Goal: Information Seeking & Learning: Learn about a topic

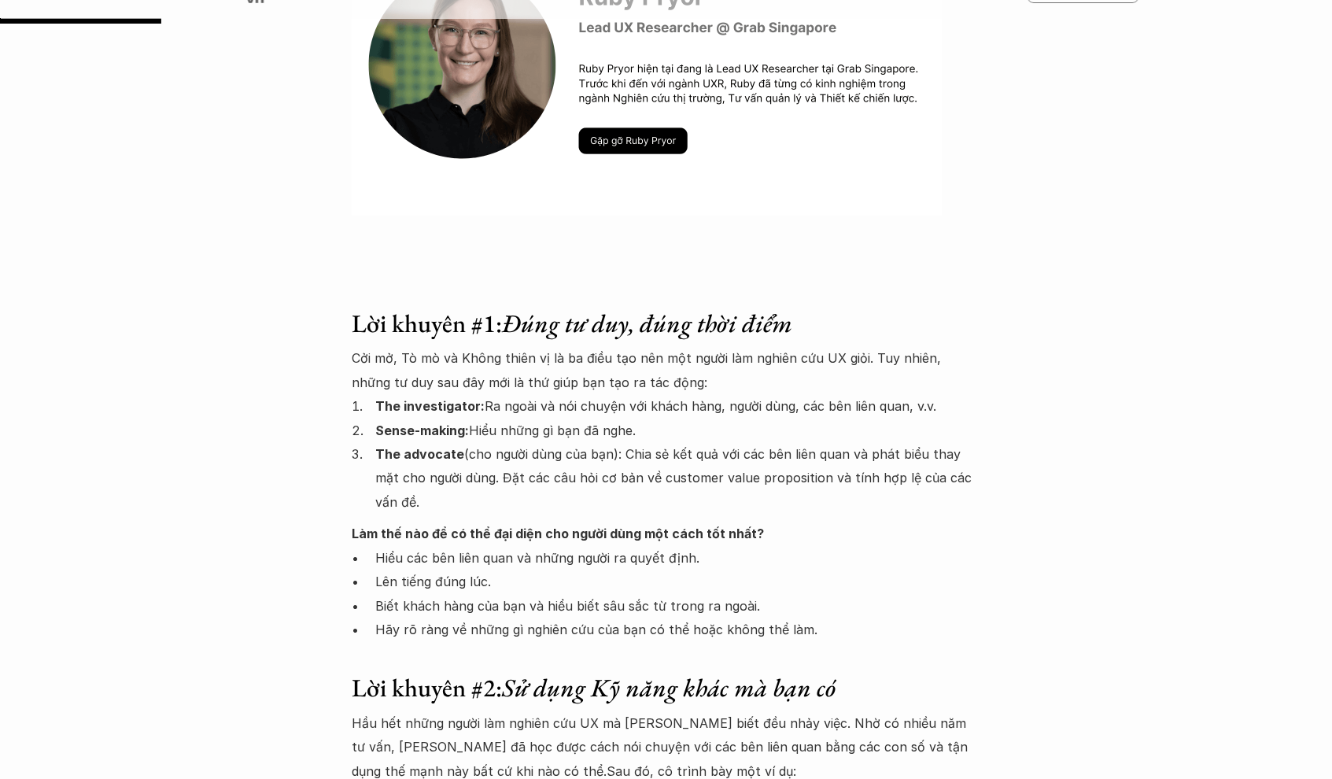
scroll to position [1224, 0]
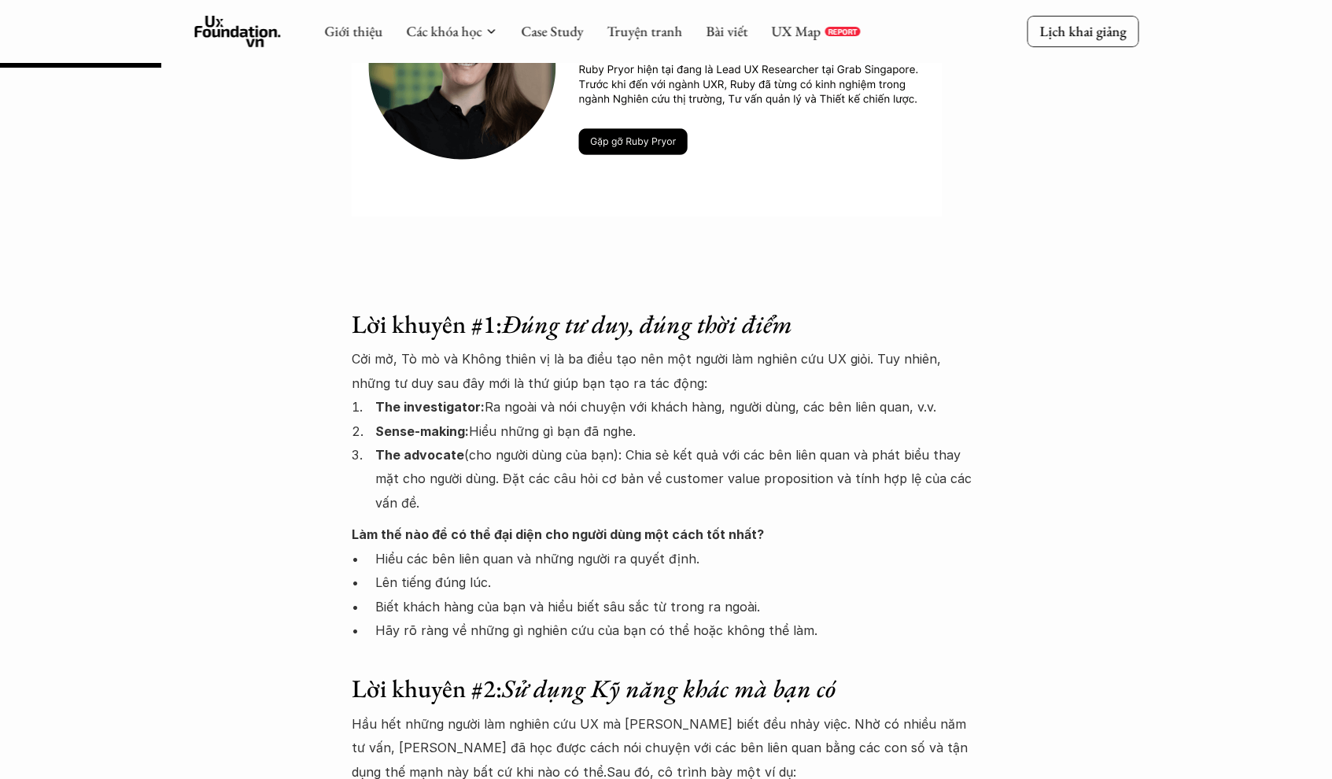
click at [660, 148] on img at bounding box center [647, 59] width 590 height 315
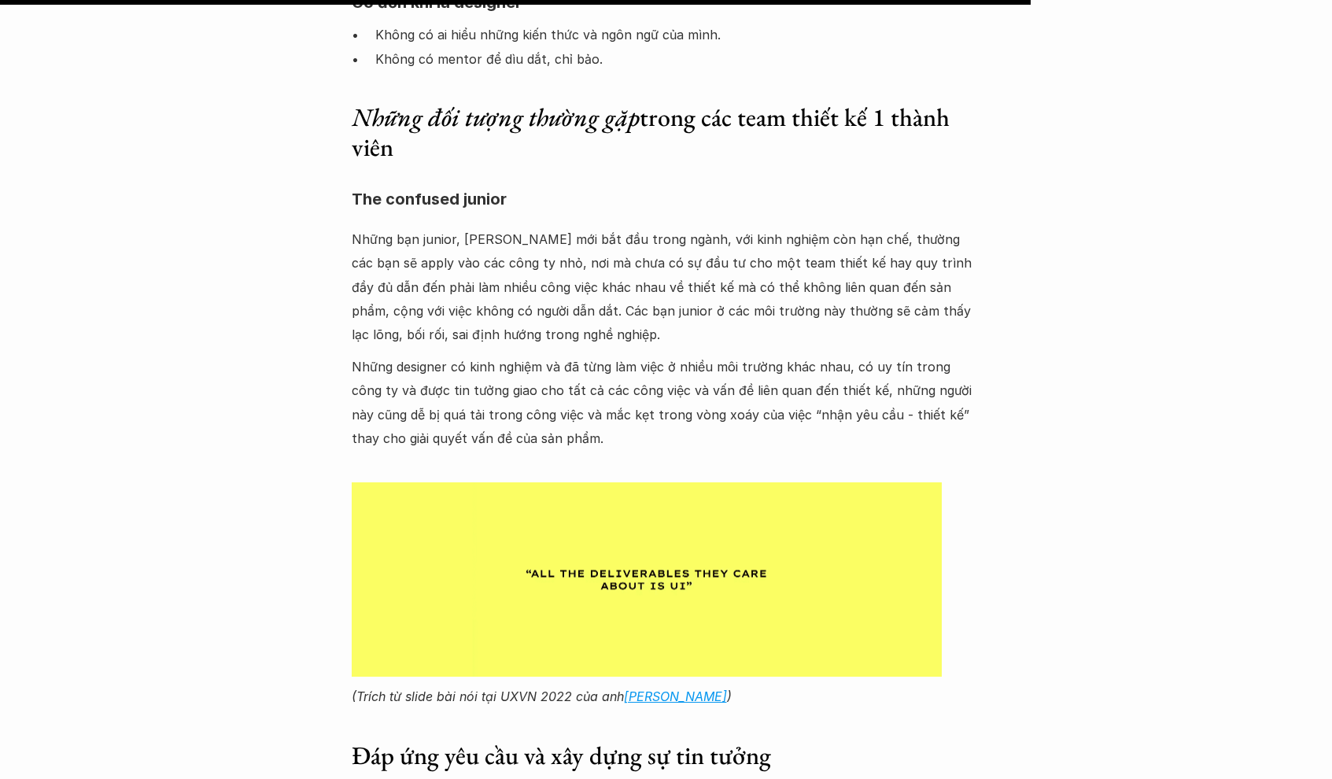
scroll to position [7836, 0]
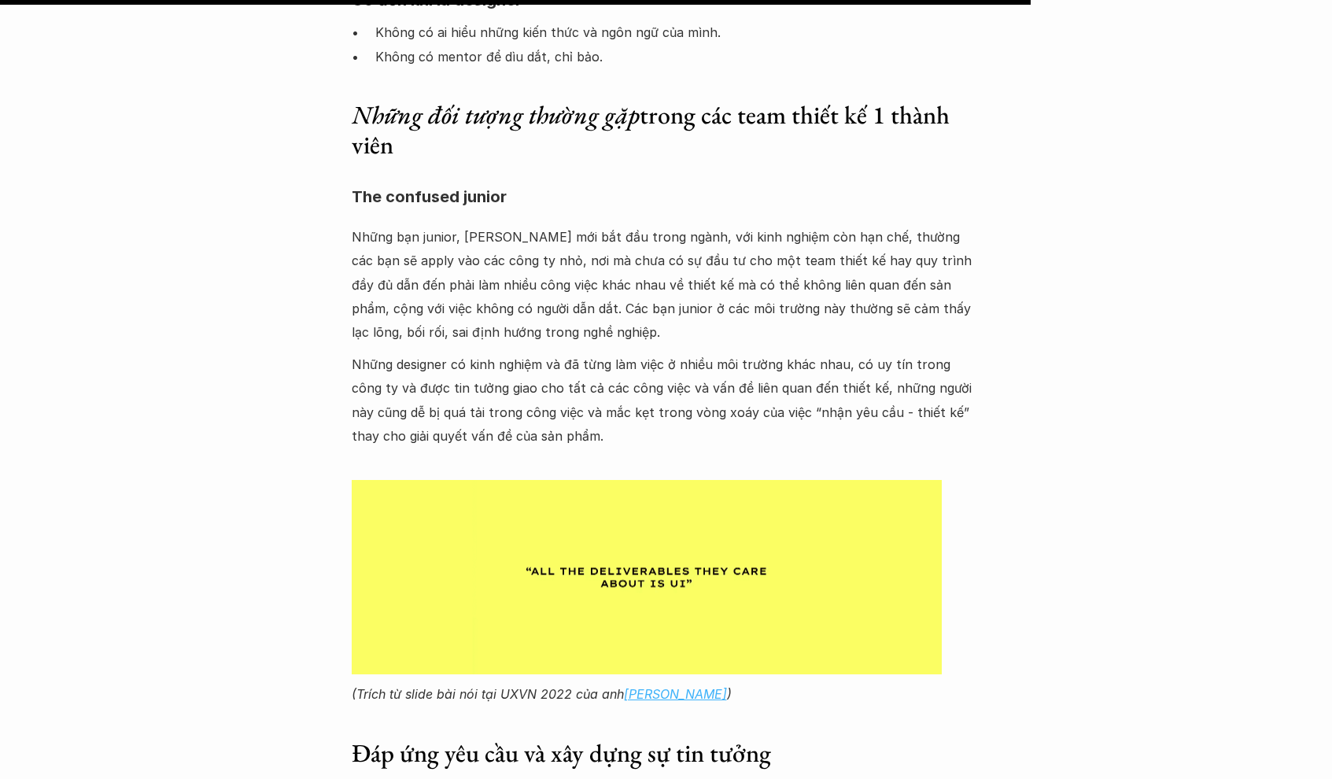
click at [656, 689] on em "[PERSON_NAME]" at bounding box center [675, 694] width 103 height 16
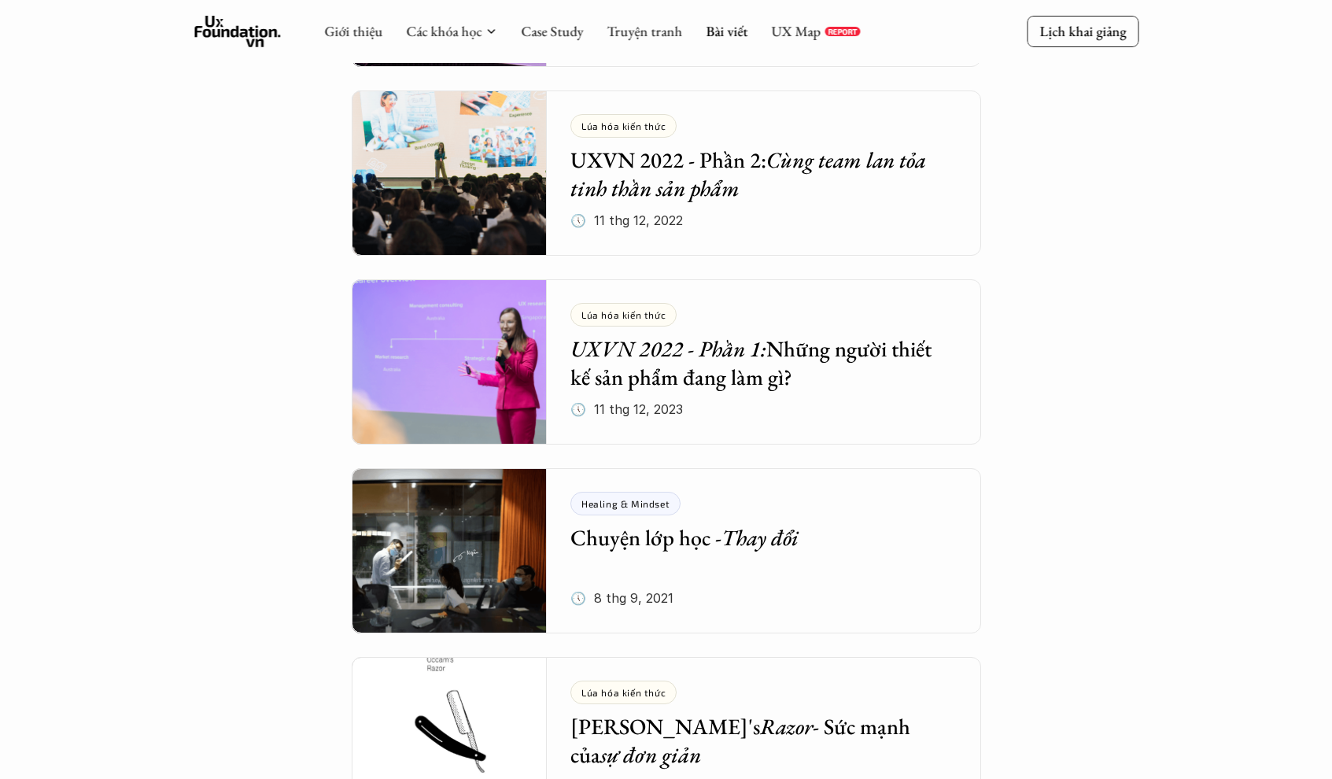
scroll to position [5932, 0]
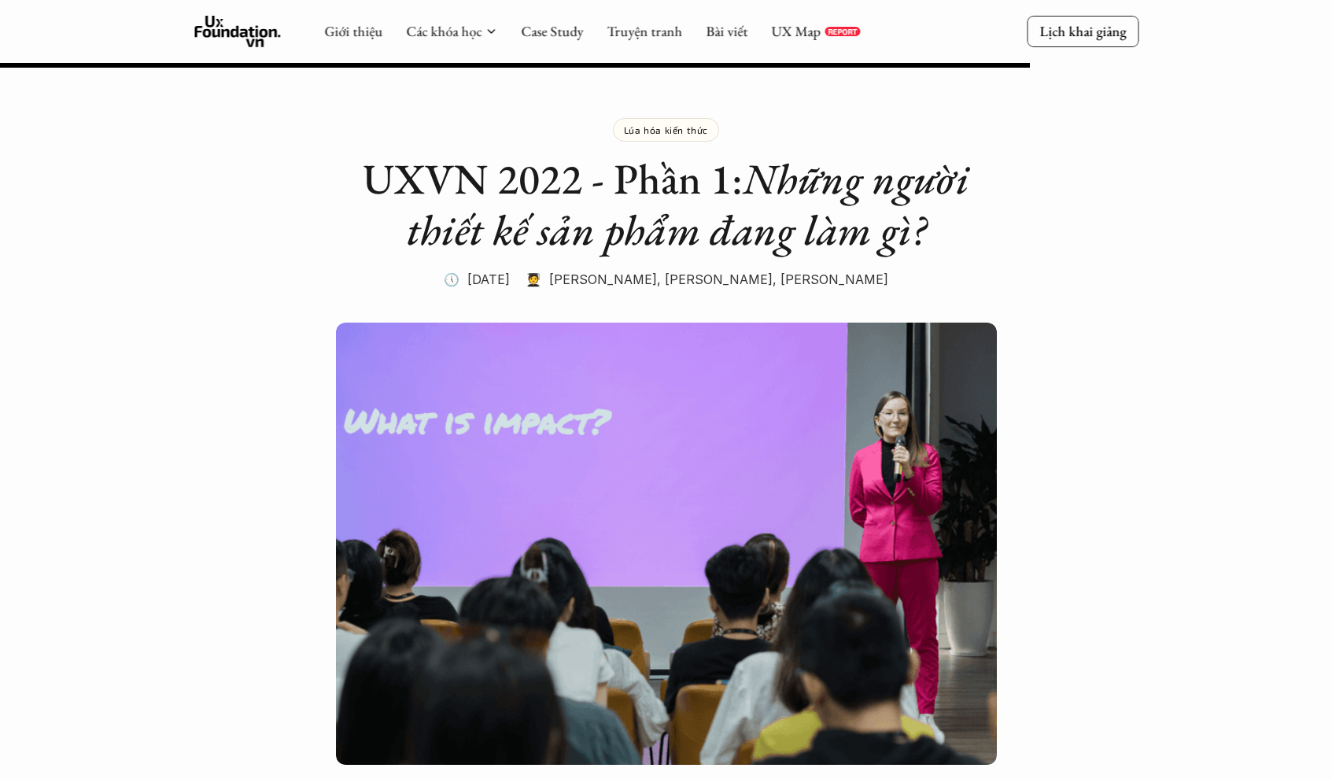
scroll to position [7825, 0]
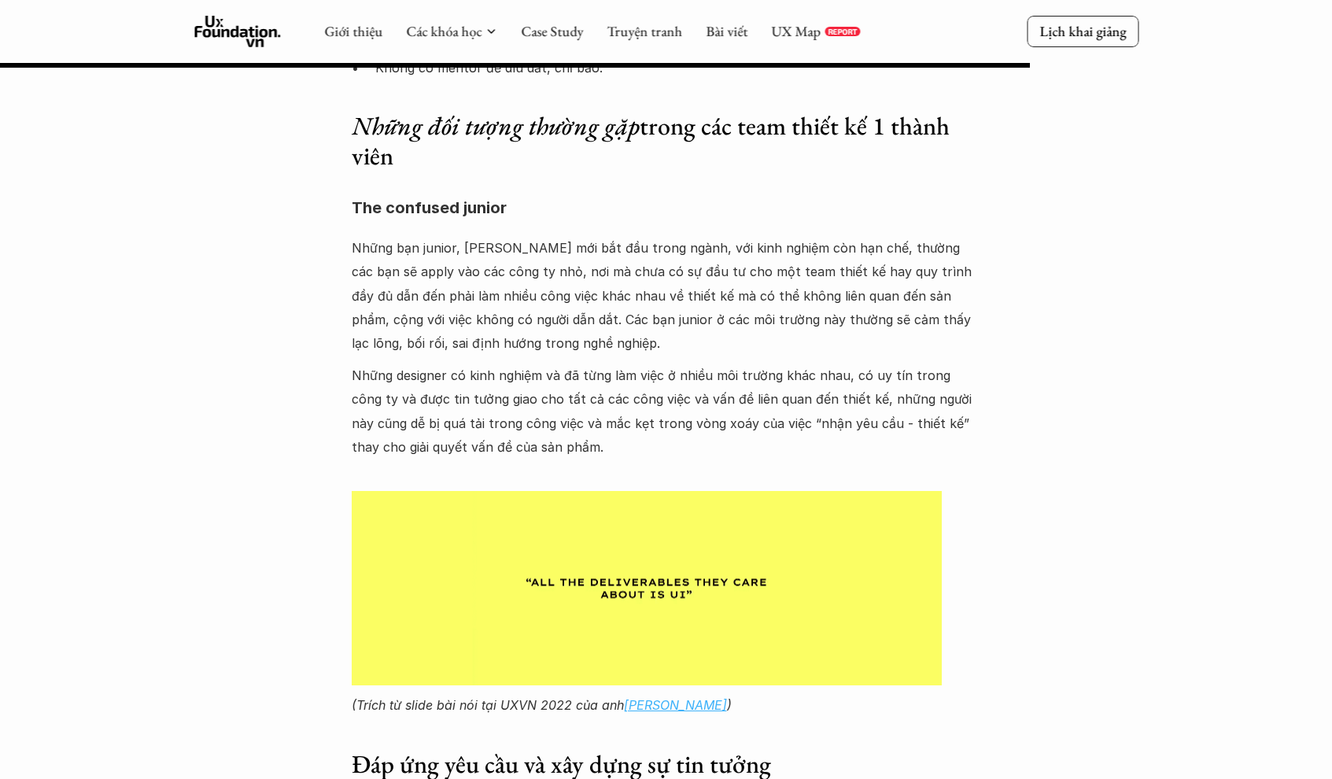
click at [641, 703] on em "[PERSON_NAME]" at bounding box center [675, 705] width 103 height 16
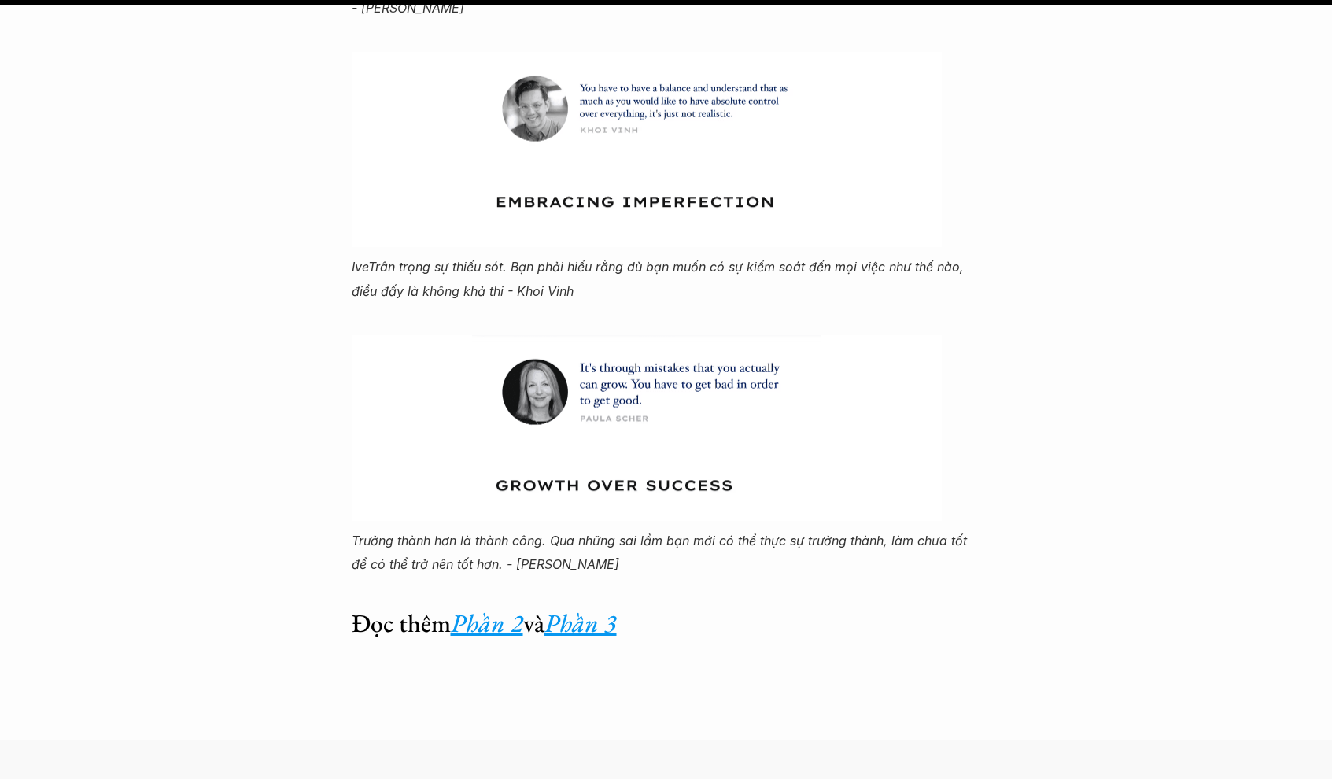
scroll to position [10299, 0]
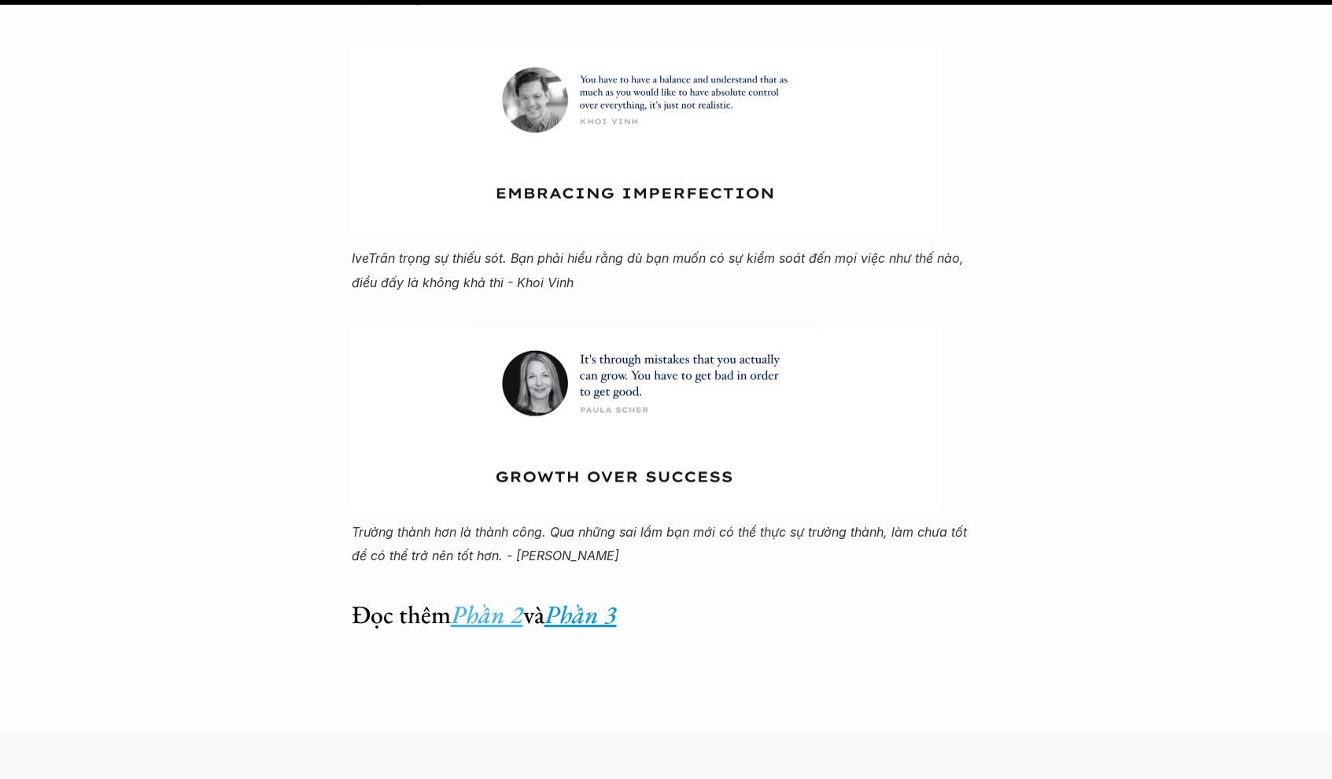
click at [495, 598] on em "Phần 2" at bounding box center [487, 614] width 72 height 33
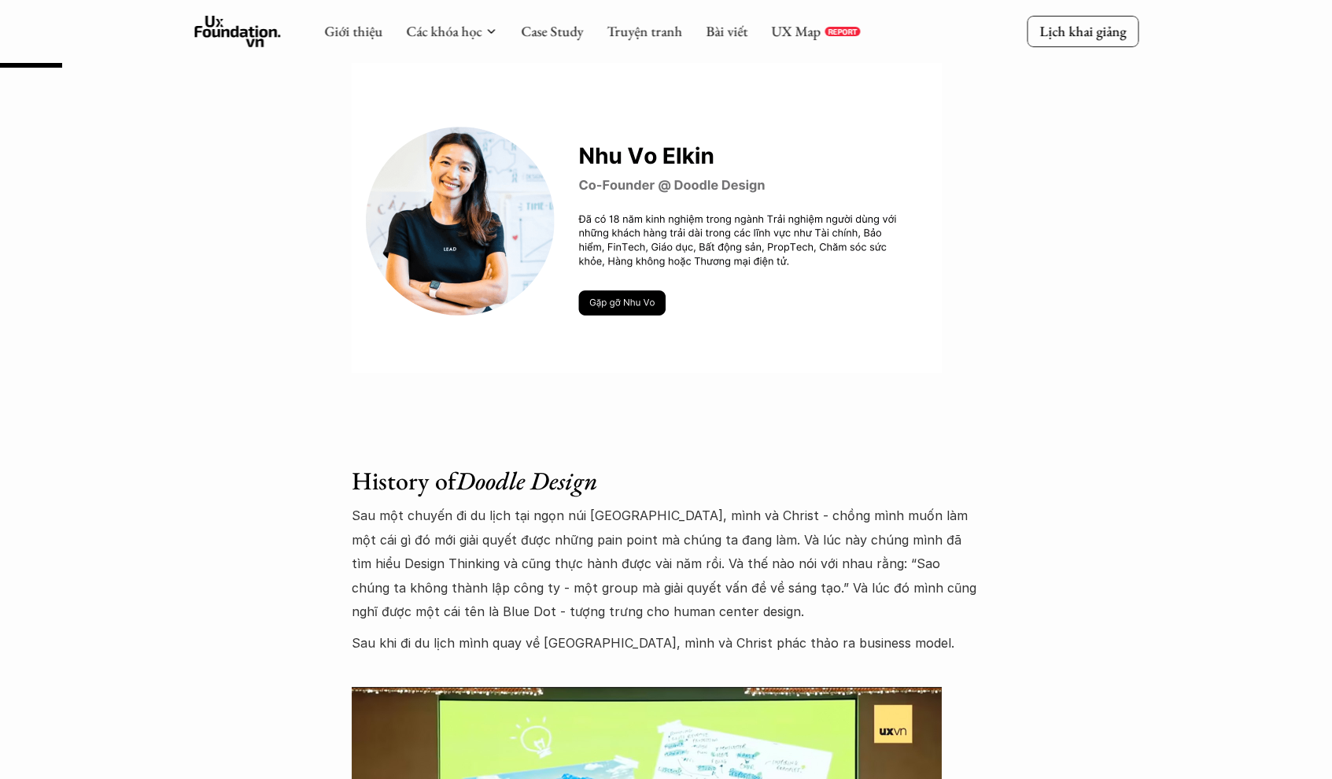
scroll to position [1066, 0]
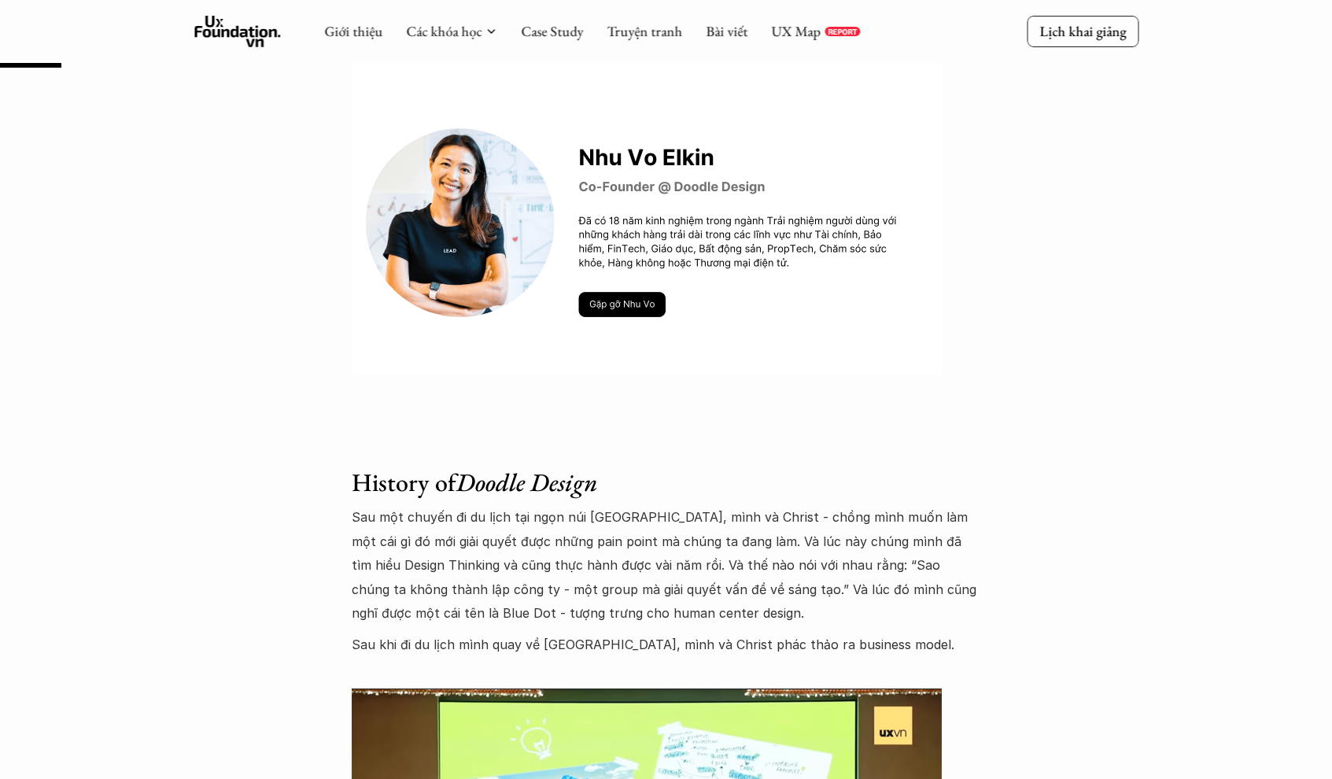
click at [675, 182] on img at bounding box center [647, 217] width 590 height 315
drag, startPoint x: 801, startPoint y: 177, endPoint x: 56, endPoint y: 209, distance: 745.9
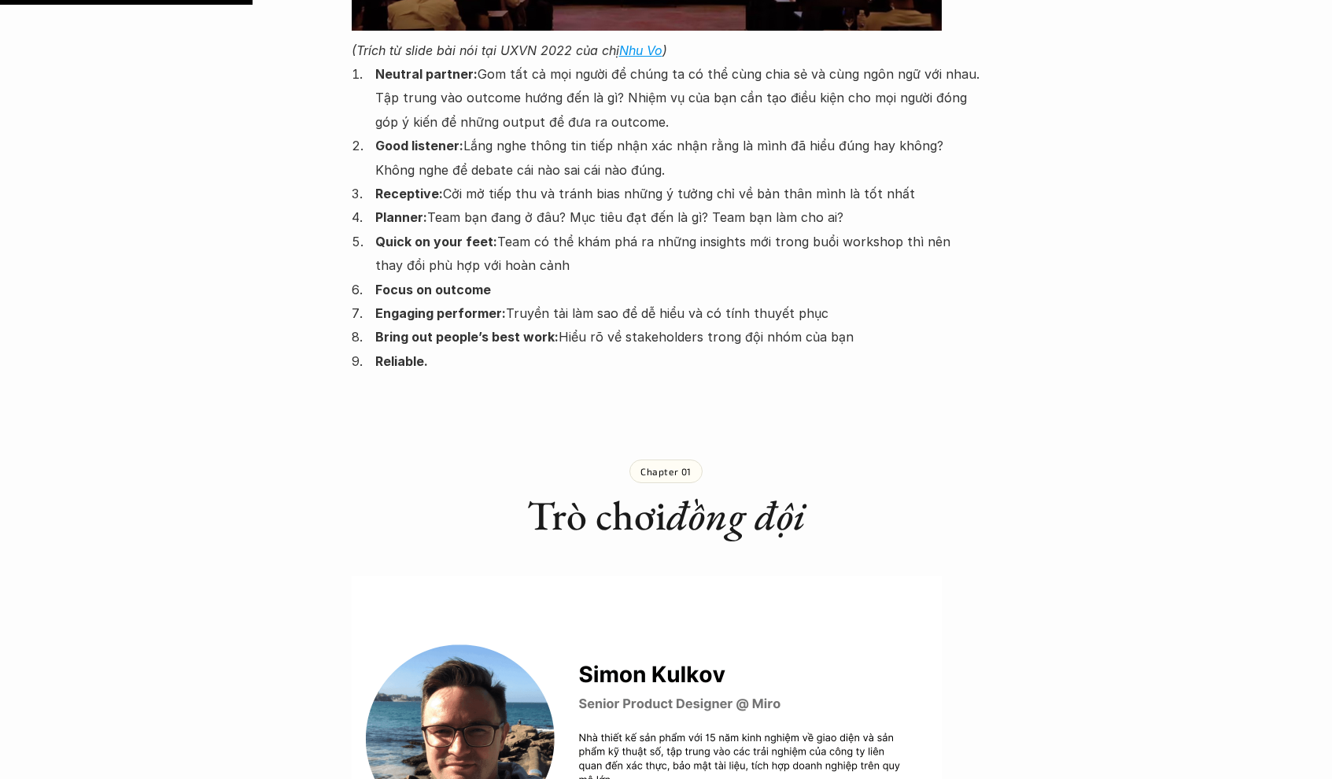
scroll to position [4460, 0]
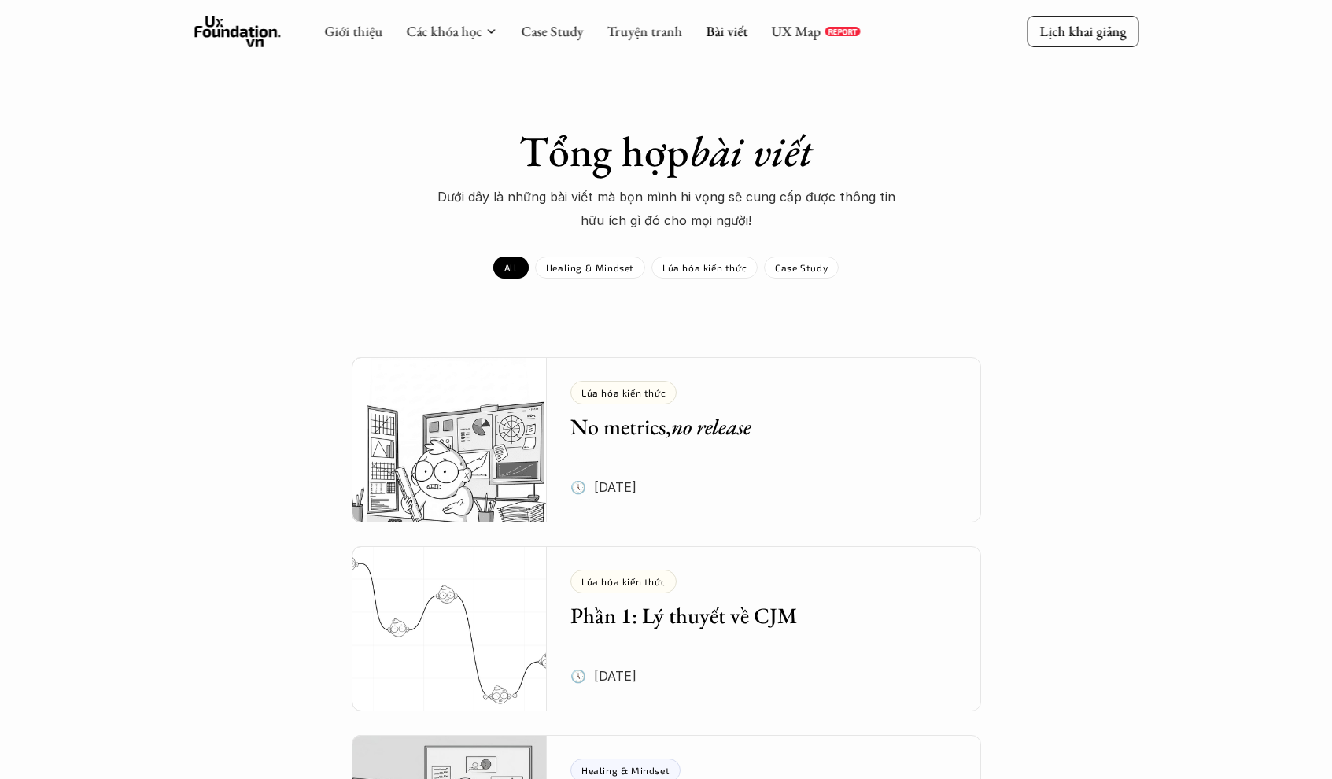
scroll to position [5932, 0]
